Goal: Check status

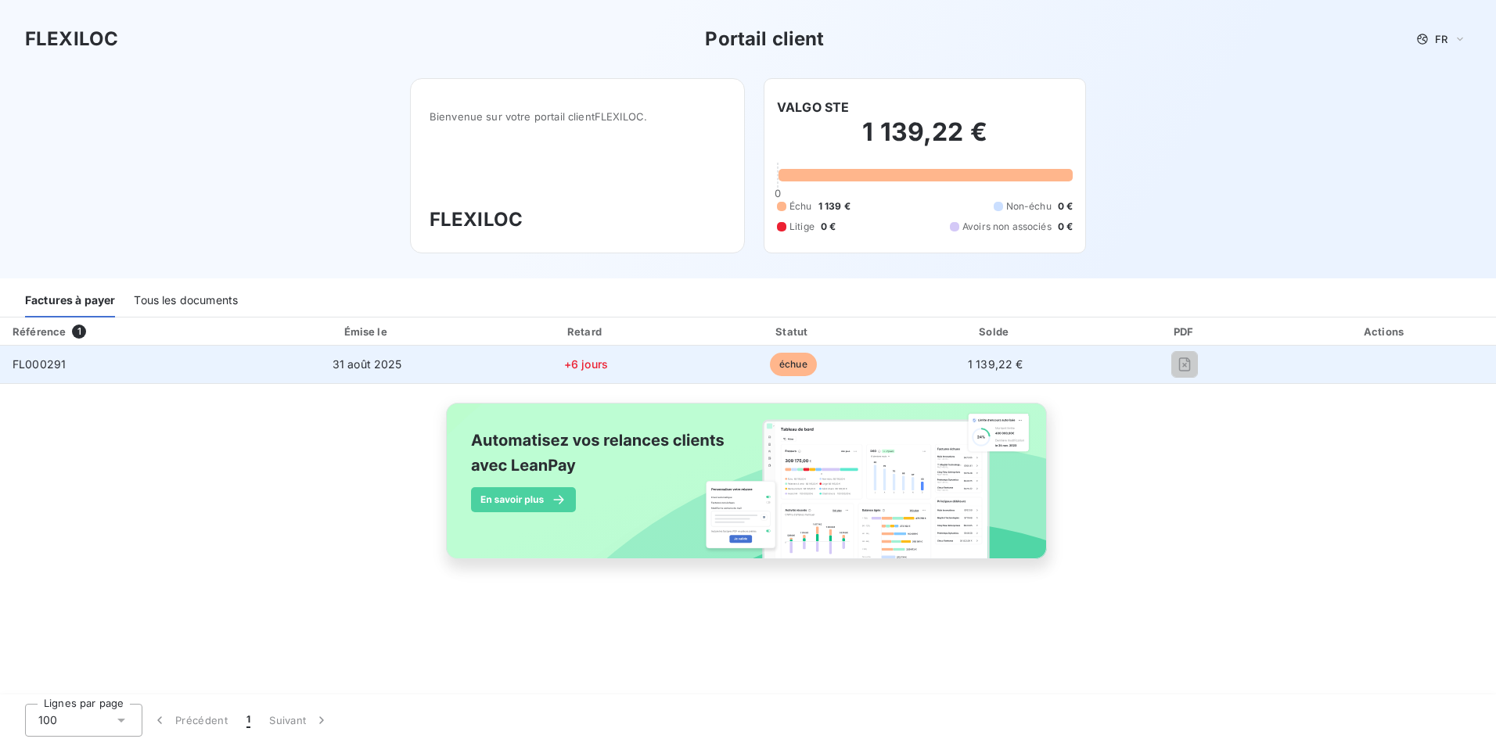
click at [1203, 370] on div at bounding box center [1185, 364] width 154 height 25
drag, startPoint x: 1055, startPoint y: 368, endPoint x: 1046, endPoint y: 368, distance: 8.6
click at [1054, 368] on td "1 139,22 €" at bounding box center [996, 365] width 200 height 38
drag, startPoint x: 1040, startPoint y: 368, endPoint x: 985, endPoint y: 368, distance: 54.8
click at [985, 368] on td "1 139,22 €" at bounding box center [996, 365] width 200 height 38
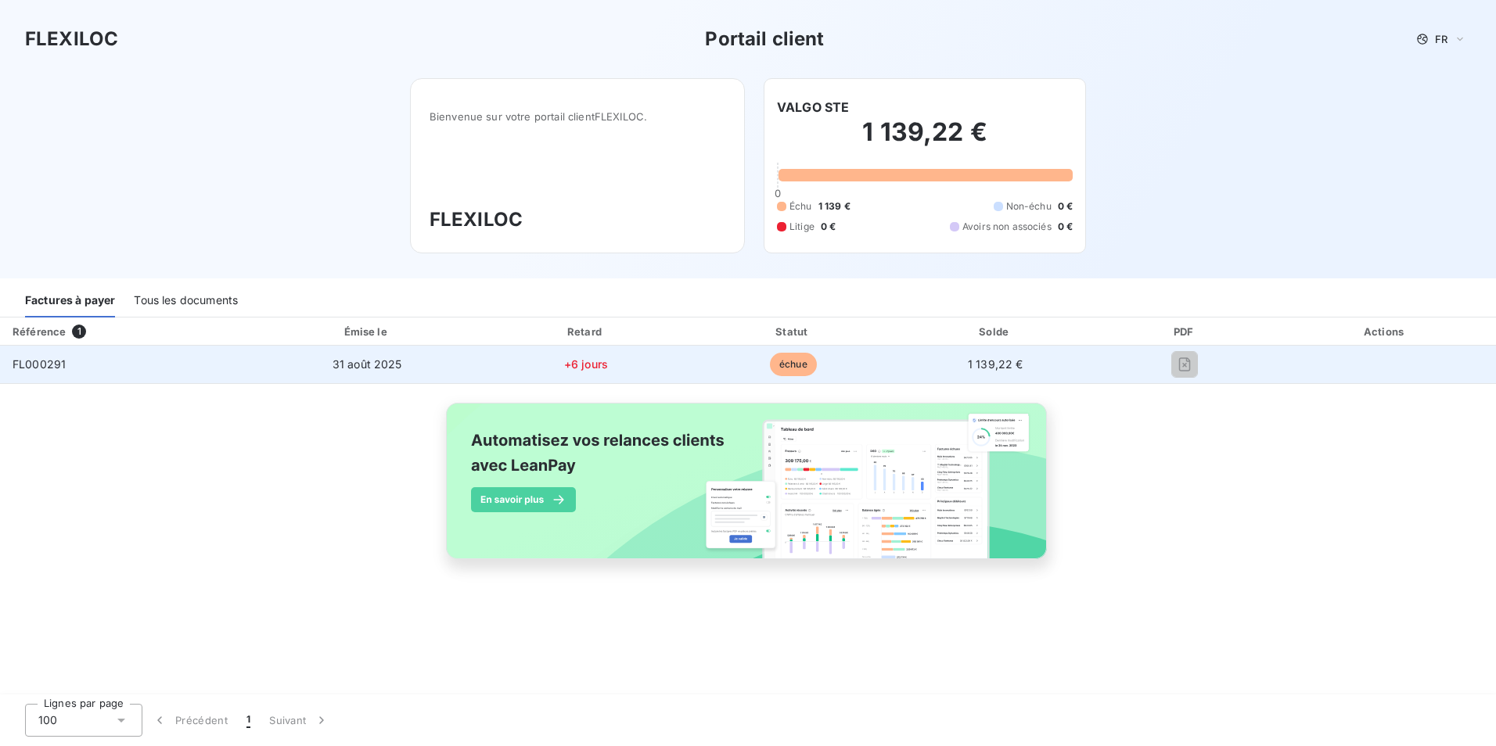
drag, startPoint x: 985, startPoint y: 368, endPoint x: 797, endPoint y: 365, distance: 188.6
click at [797, 365] on span "échue" at bounding box center [793, 364] width 47 height 23
drag, startPoint x: 797, startPoint y: 365, endPoint x: 768, endPoint y: 365, distance: 29.0
click at [770, 365] on span "échue" at bounding box center [793, 364] width 47 height 23
drag, startPoint x: 768, startPoint y: 365, endPoint x: 609, endPoint y: 365, distance: 158.8
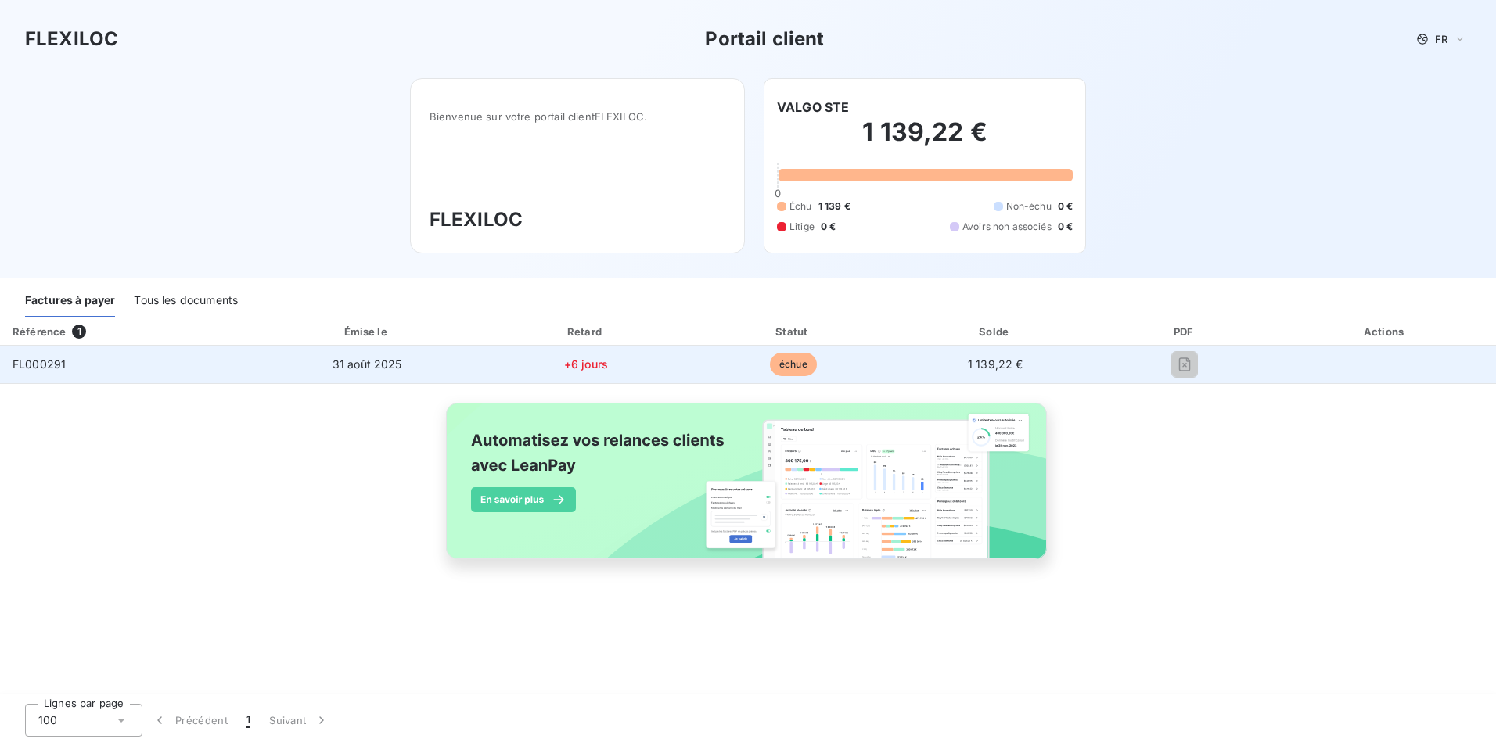
click at [627, 365] on td "+6 jours" at bounding box center [586, 365] width 210 height 38
click at [589, 365] on span "+6 jours" at bounding box center [586, 364] width 44 height 13
